Goal: Information Seeking & Learning: Check status

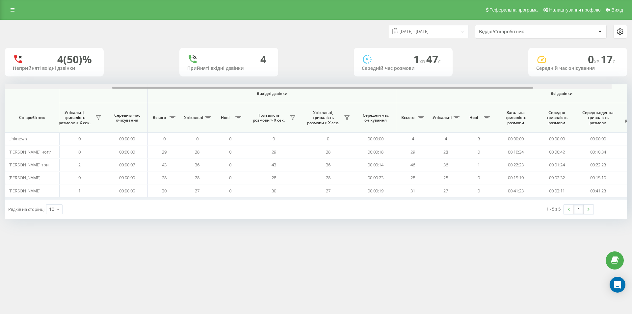
scroll to position [0, 279]
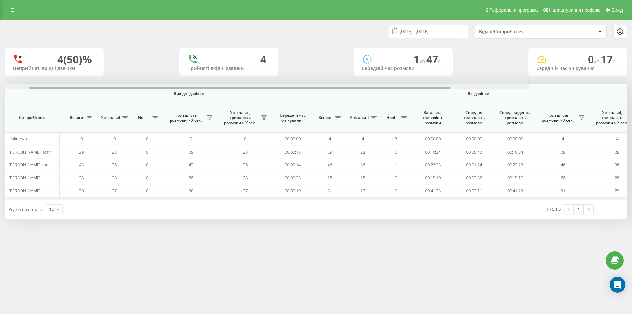
drag, startPoint x: 382, startPoint y: 88, endPoint x: 571, endPoint y: 95, distance: 189.5
click at [571, 95] on div "Вхідні дзвінки Вихідні дзвінки Всі дзвінки Співробітник Всього Унікальні Нові П…" at bounding box center [316, 141] width 622 height 115
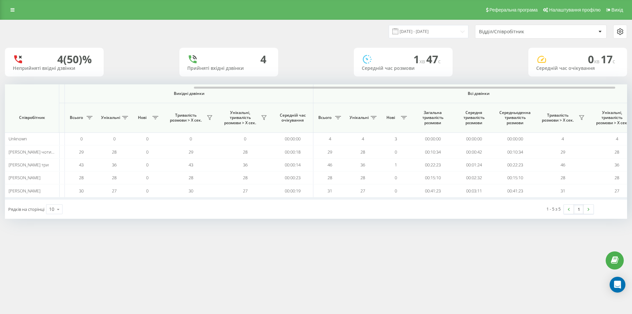
scroll to position [0, 296]
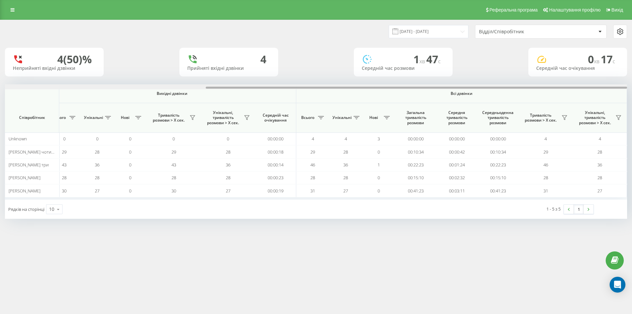
drag, startPoint x: 593, startPoint y: 89, endPoint x: 632, endPoint y: 85, distance: 39.0
click at [632, 85] on div "22.09.2025 - 22.09.2025 Відділ/Співробітник 4 (50)% Неприйняті вхідні дзвінки 4…" at bounding box center [316, 126] width 632 height 212
click at [564, 118] on icon at bounding box center [564, 117] width 5 height 5
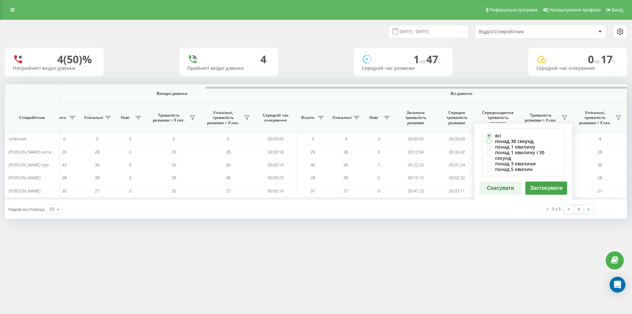
click at [505, 142] on label "понад 30 секунд" at bounding box center [524, 141] width 74 height 6
radio input "true"
click at [560, 184] on button "Застосувати" at bounding box center [547, 187] width 42 height 13
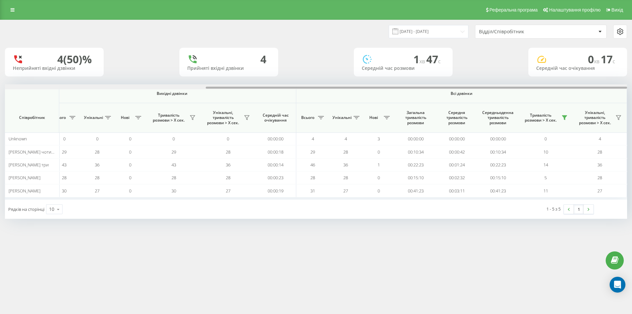
drag, startPoint x: 396, startPoint y: 87, endPoint x: 612, endPoint y: 108, distance: 217.0
click at [613, 92] on div "Вхідні дзвінки Вихідні дзвінки Всі дзвінки Співробітник Всього Унікальні Нові П…" at bounding box center [316, 141] width 622 height 115
